Goal: Transaction & Acquisition: Purchase product/service

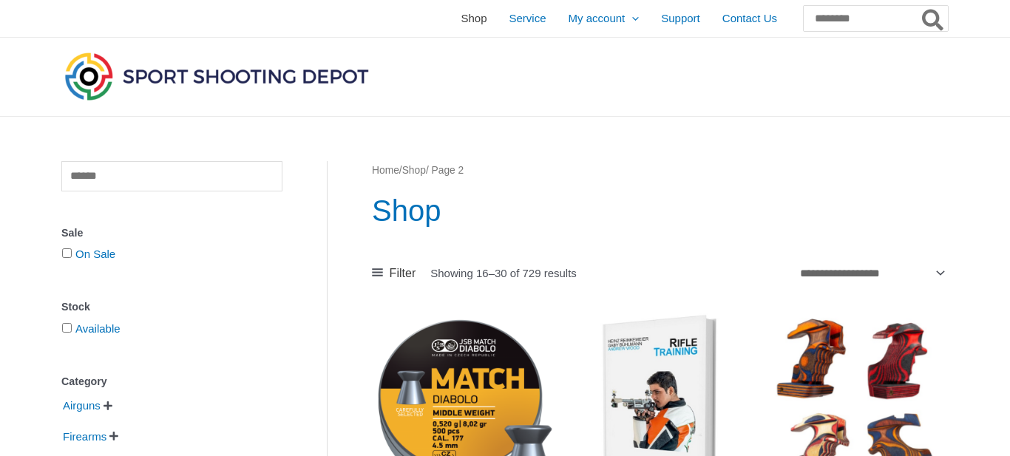
click at [461, 26] on span "Shop" at bounding box center [474, 18] width 26 height 37
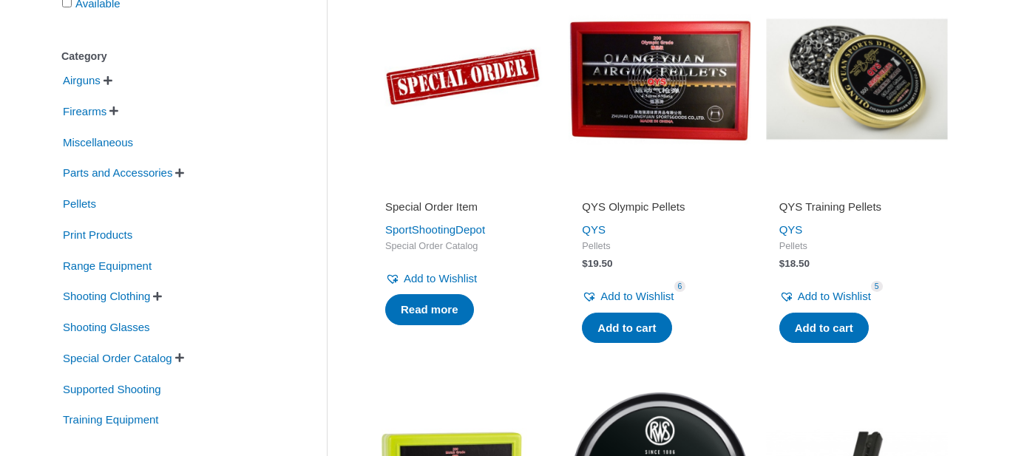
scroll to position [328, 0]
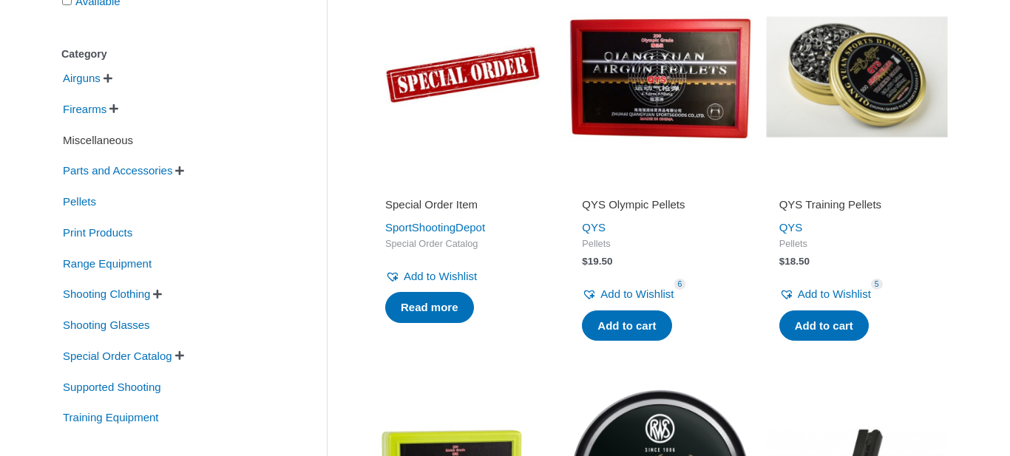
click at [121, 140] on span "Miscellaneous" at bounding box center [97, 140] width 73 height 25
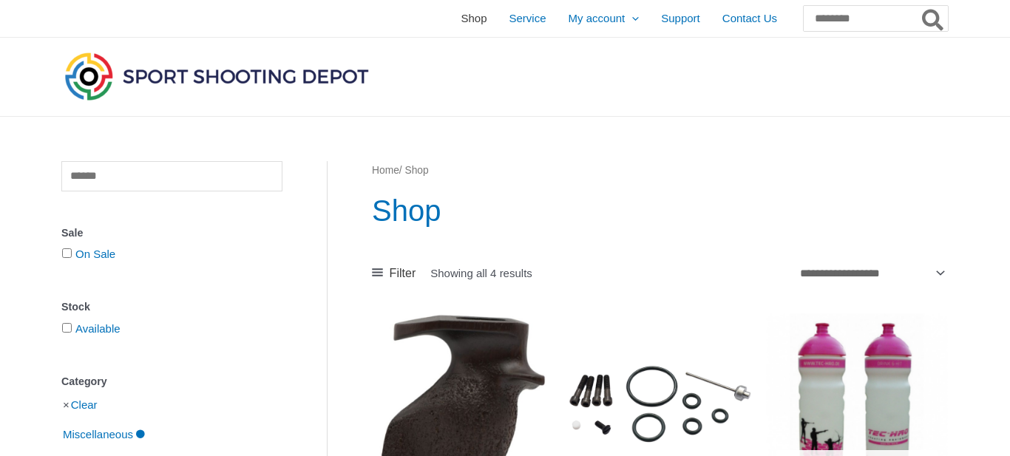
click at [461, 24] on span "Shop" at bounding box center [474, 18] width 26 height 37
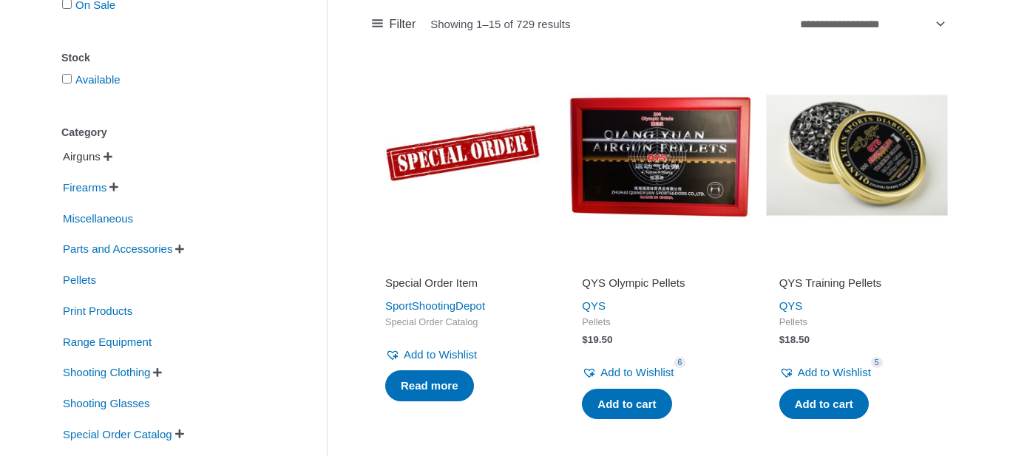
scroll to position [255, 0]
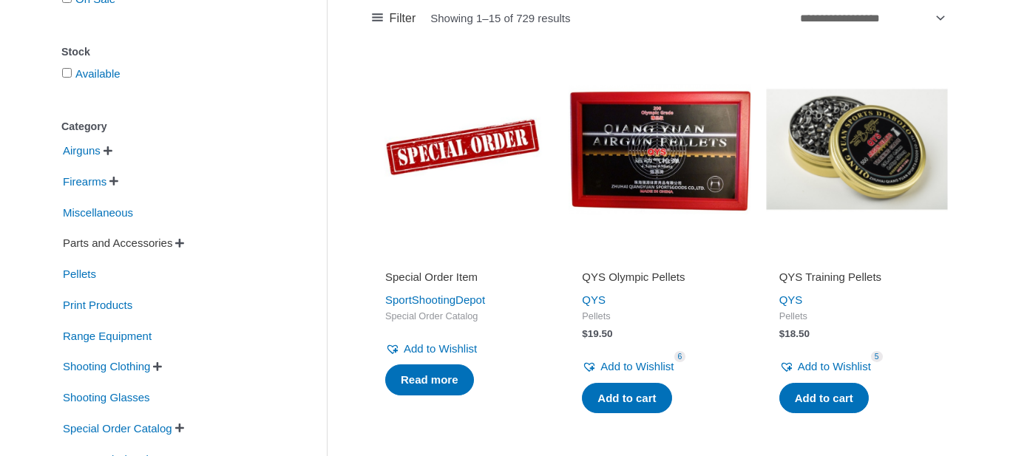
click at [109, 244] on span "Parts and Accessories" at bounding box center [117, 243] width 112 height 25
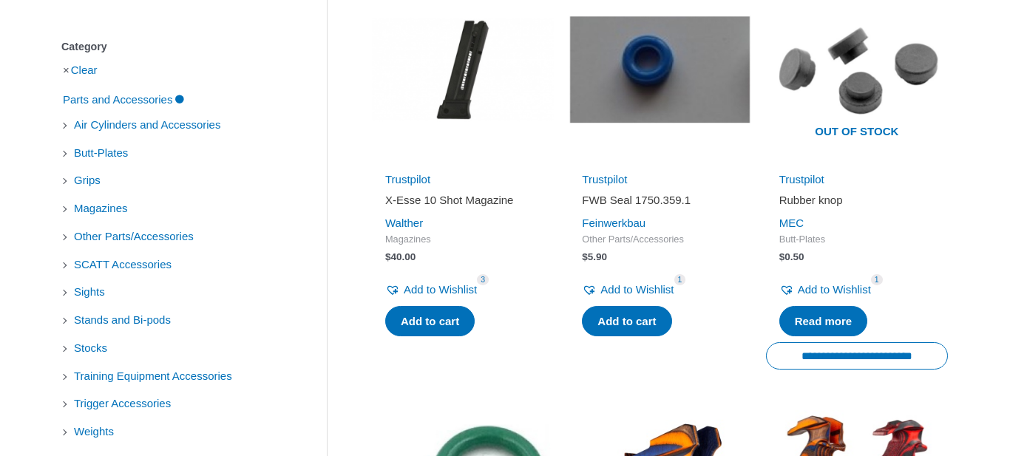
scroll to position [331, 0]
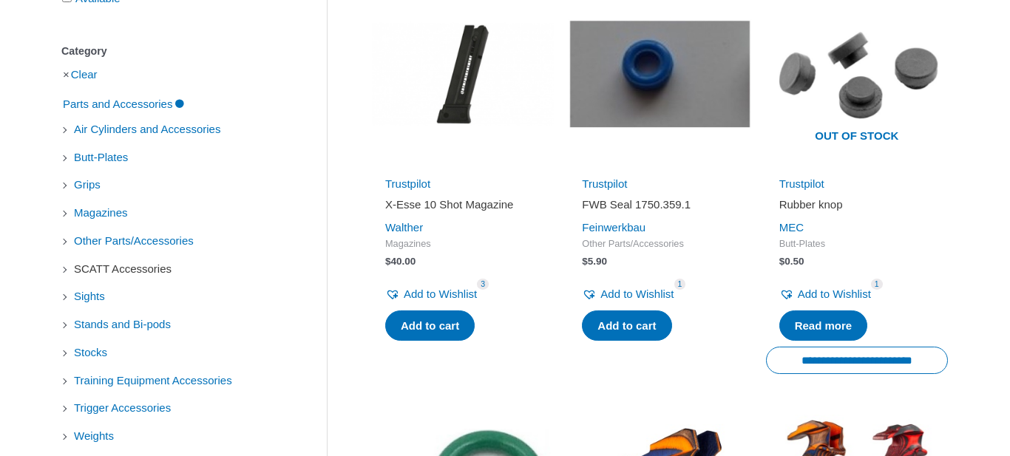
click at [153, 271] on span "SCATT Accessories" at bounding box center [122, 269] width 101 height 25
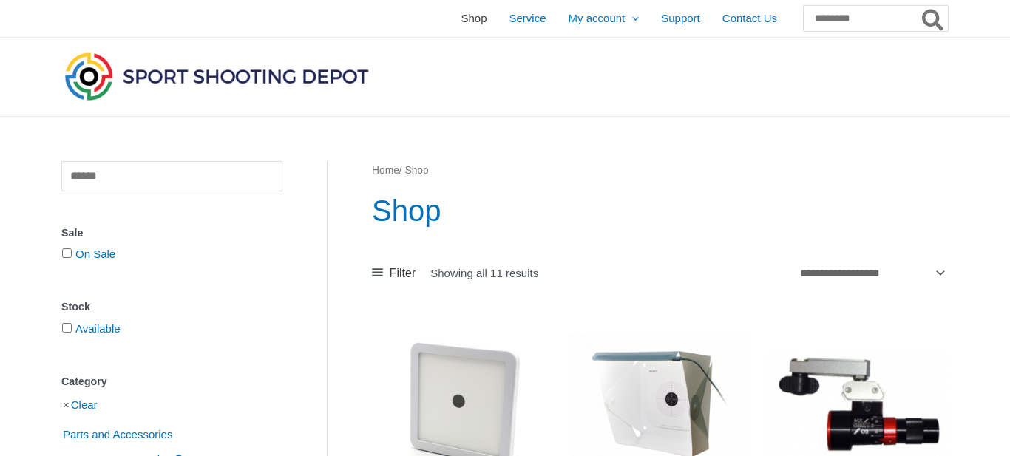
click at [461, 23] on span "Shop" at bounding box center [474, 18] width 26 height 37
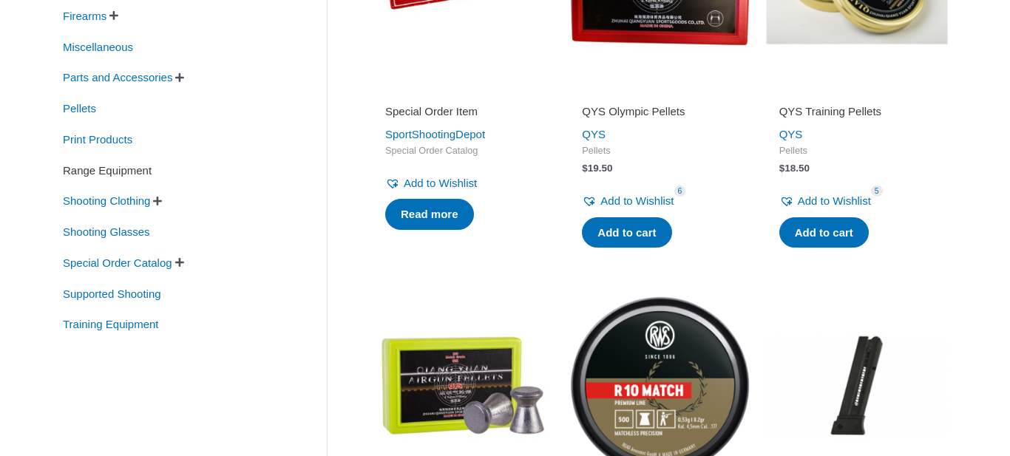
click at [143, 174] on span "Range Equipment" at bounding box center [107, 170] width 92 height 25
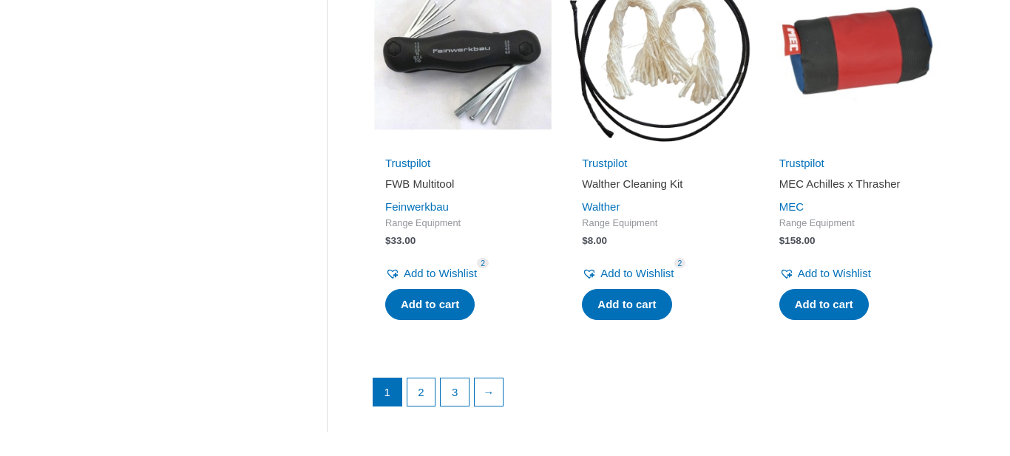
scroll to position [2063, 0]
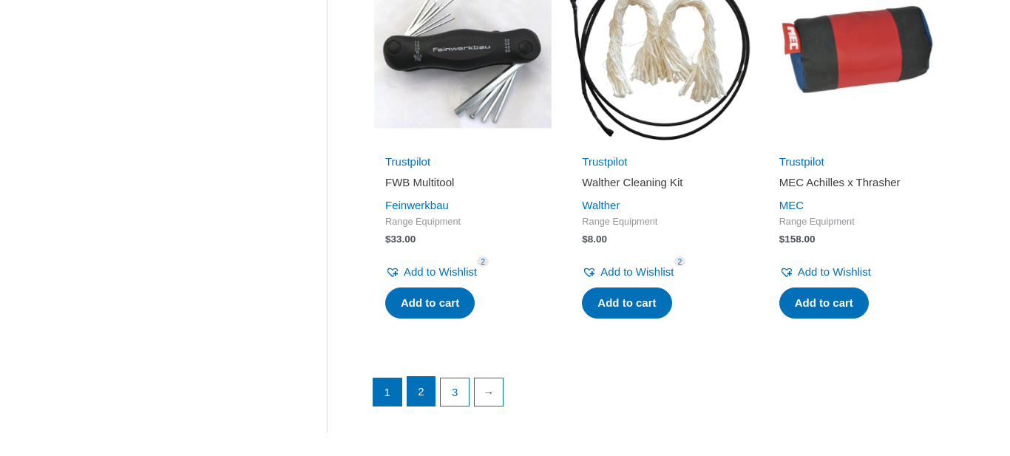
click at [419, 385] on link "2" at bounding box center [421, 392] width 28 height 30
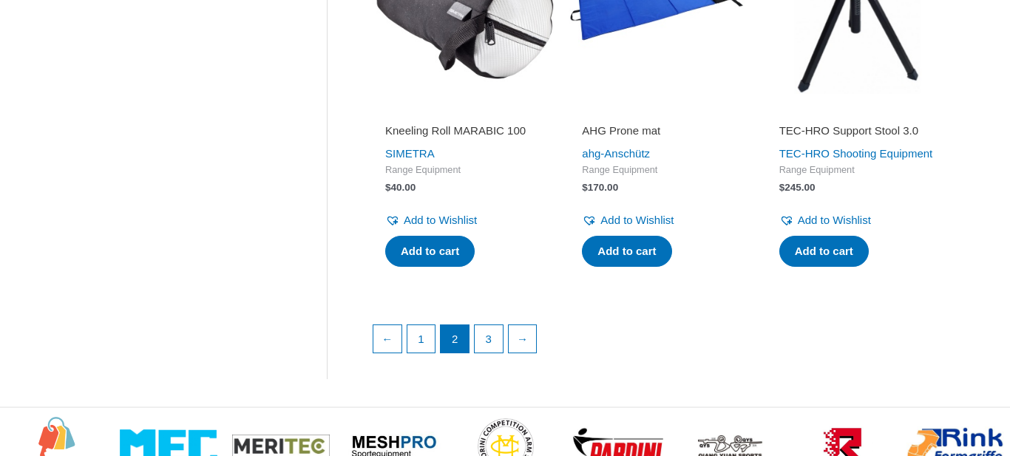
scroll to position [2127, 0]
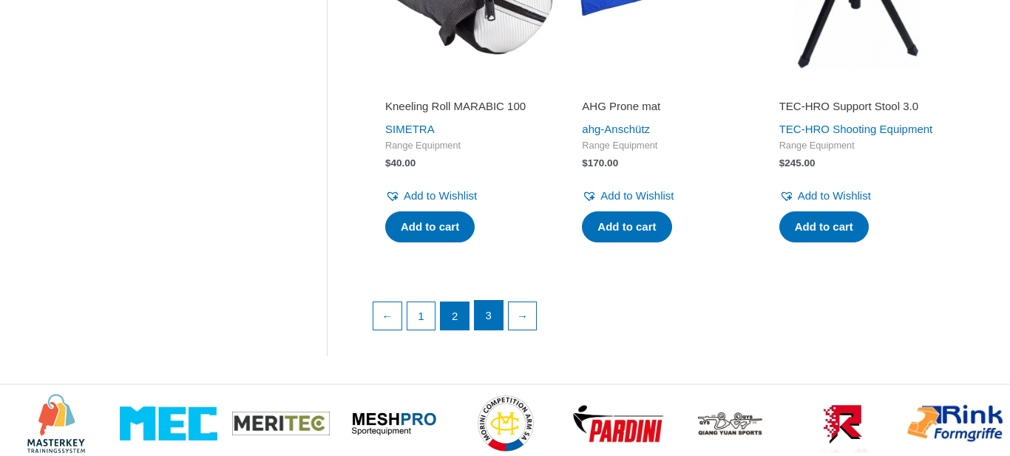
click at [490, 331] on link "3" at bounding box center [489, 316] width 28 height 30
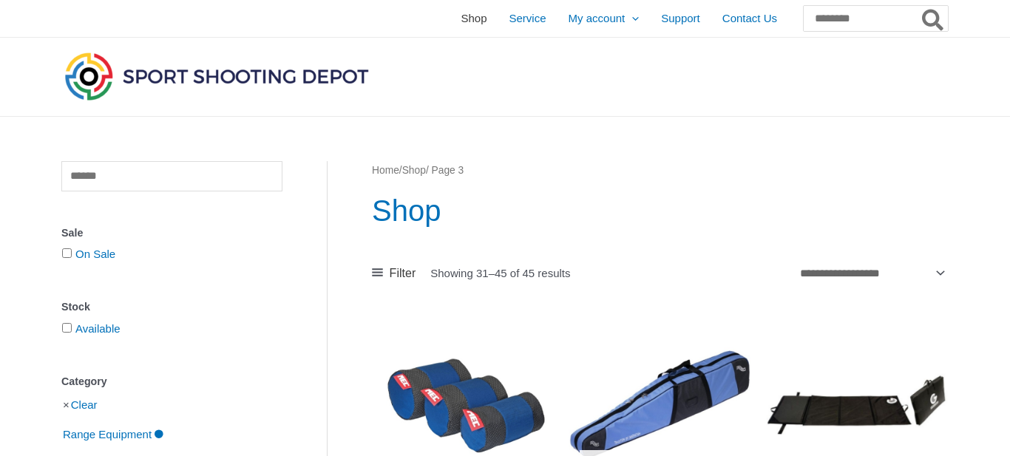
click at [461, 23] on span "Shop" at bounding box center [474, 18] width 26 height 37
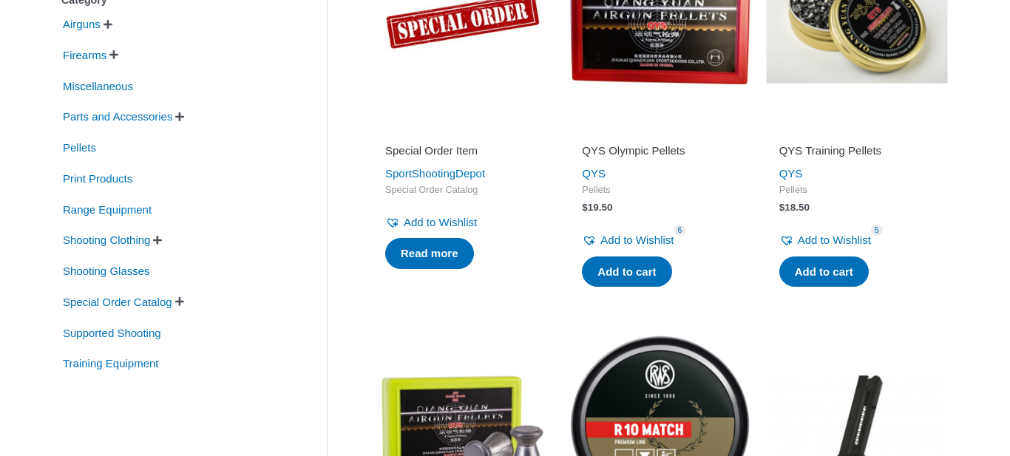
scroll to position [383, 0]
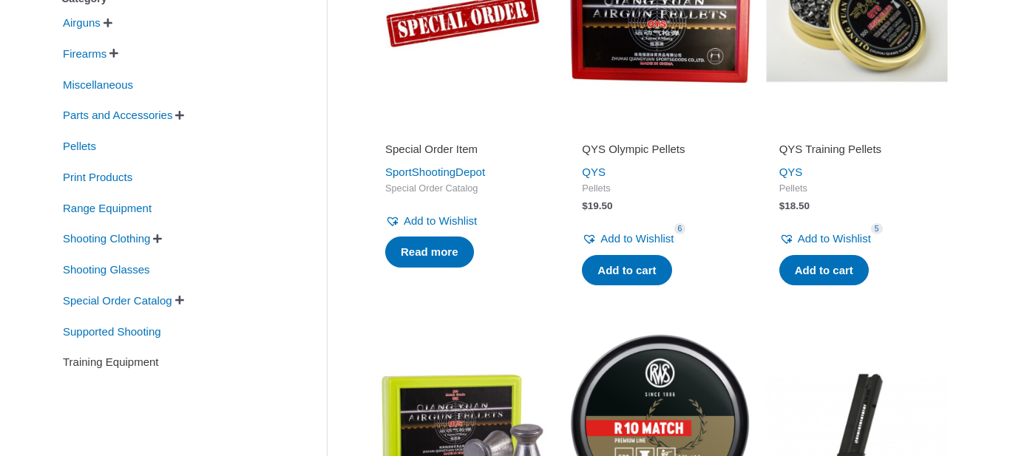
click at [149, 365] on span "Training Equipment" at bounding box center [110, 362] width 99 height 25
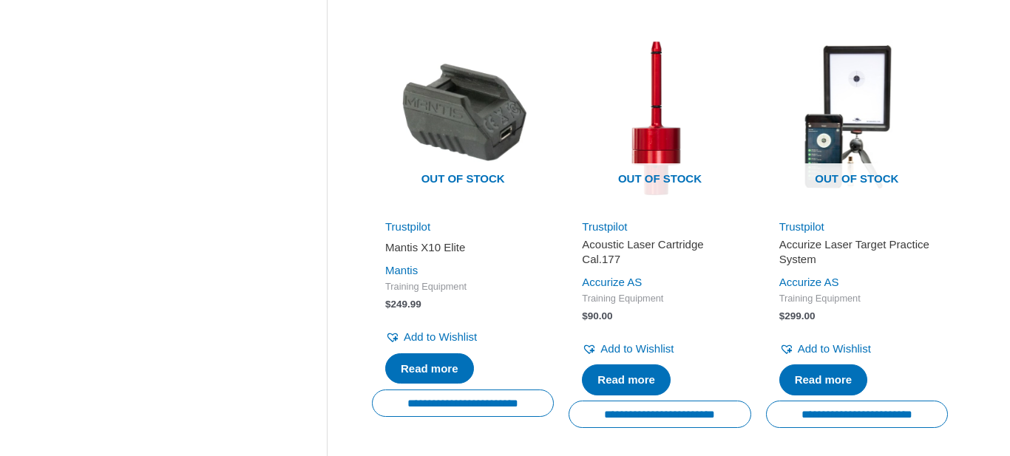
scroll to position [1156, 0]
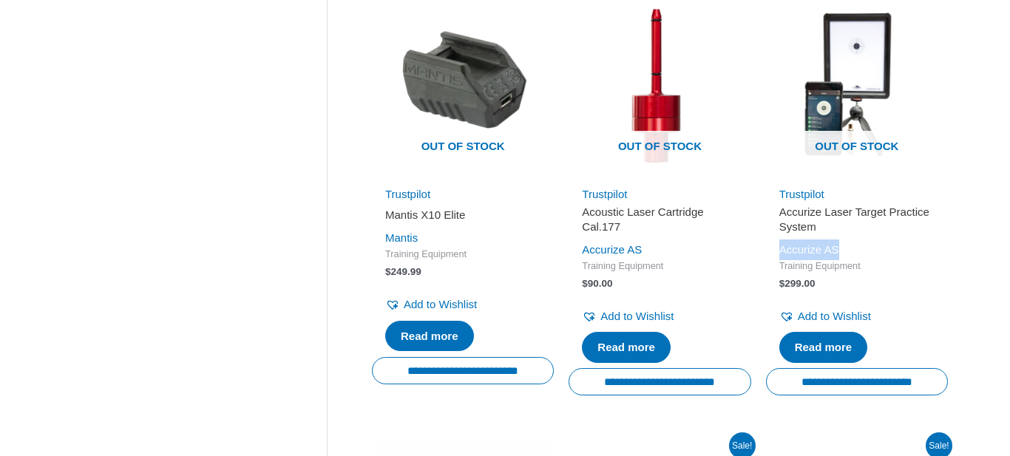
drag, startPoint x: 864, startPoint y: 248, endPoint x: 778, endPoint y: 249, distance: 86.5
click at [779, 249] on div "Accurize AS" at bounding box center [856, 250] width 155 height 21
copy link "Accurize AS"
